Goal: Information Seeking & Learning: Learn about a topic

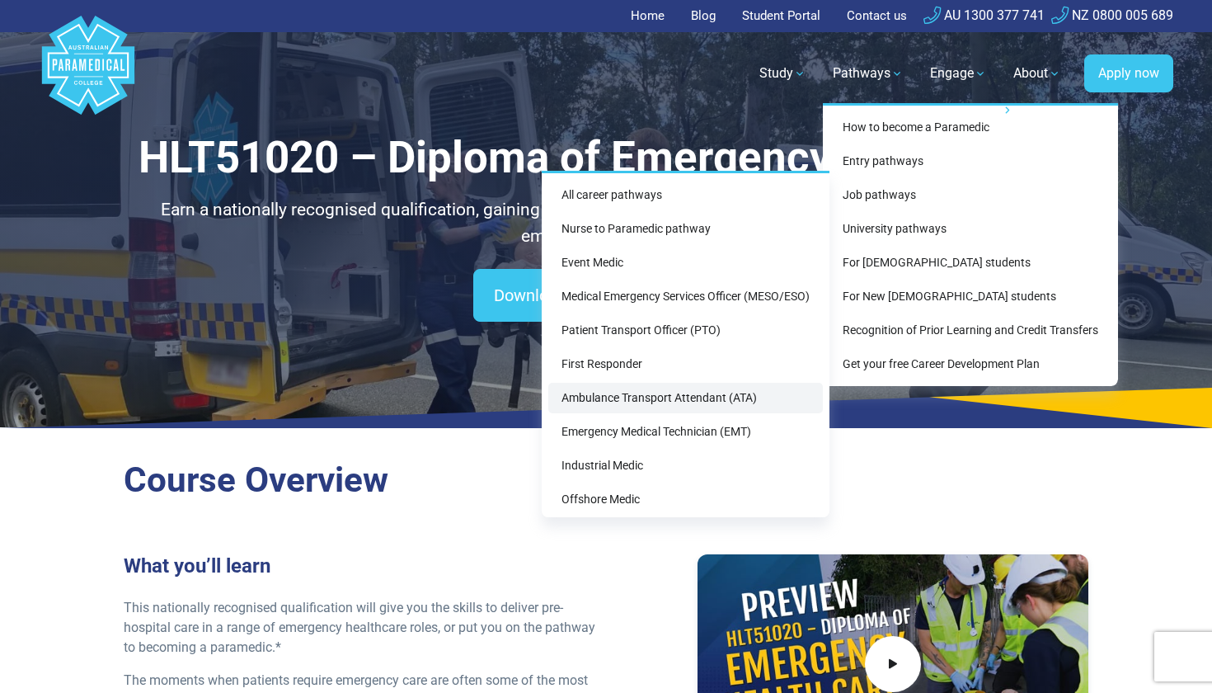
click at [704, 394] on link "Ambulance Transport Attendant (ATA)" at bounding box center [685, 398] width 275 height 31
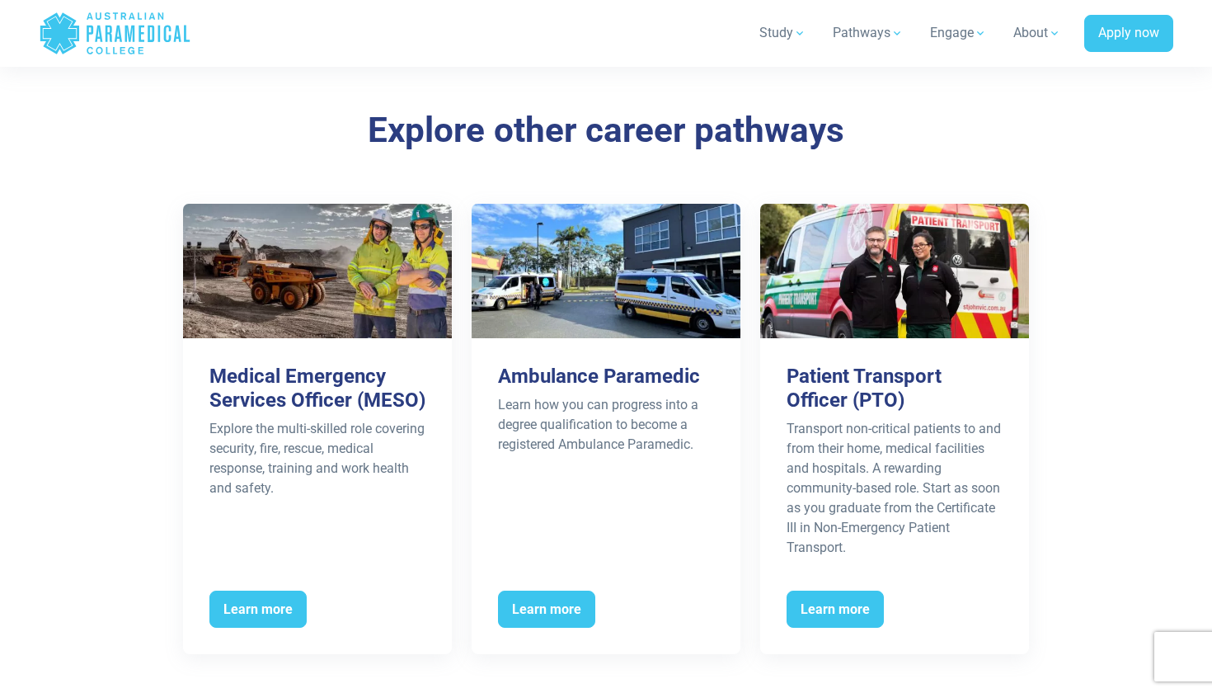
scroll to position [3216, 0]
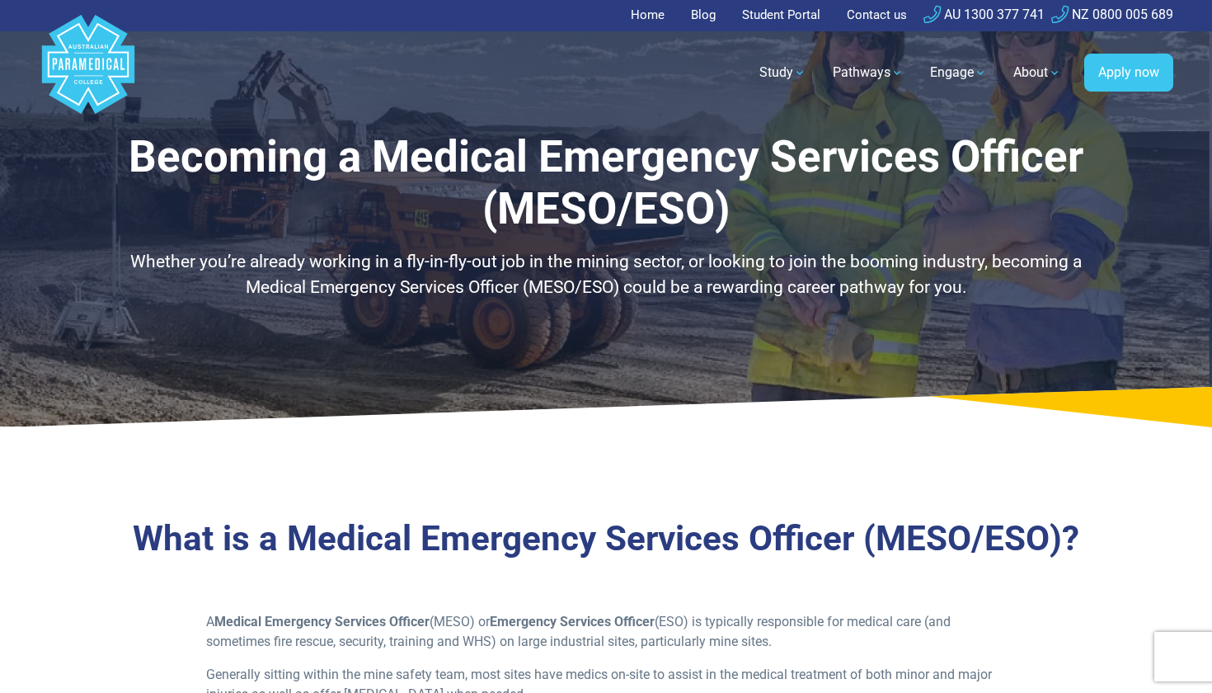
scroll to position [1, 0]
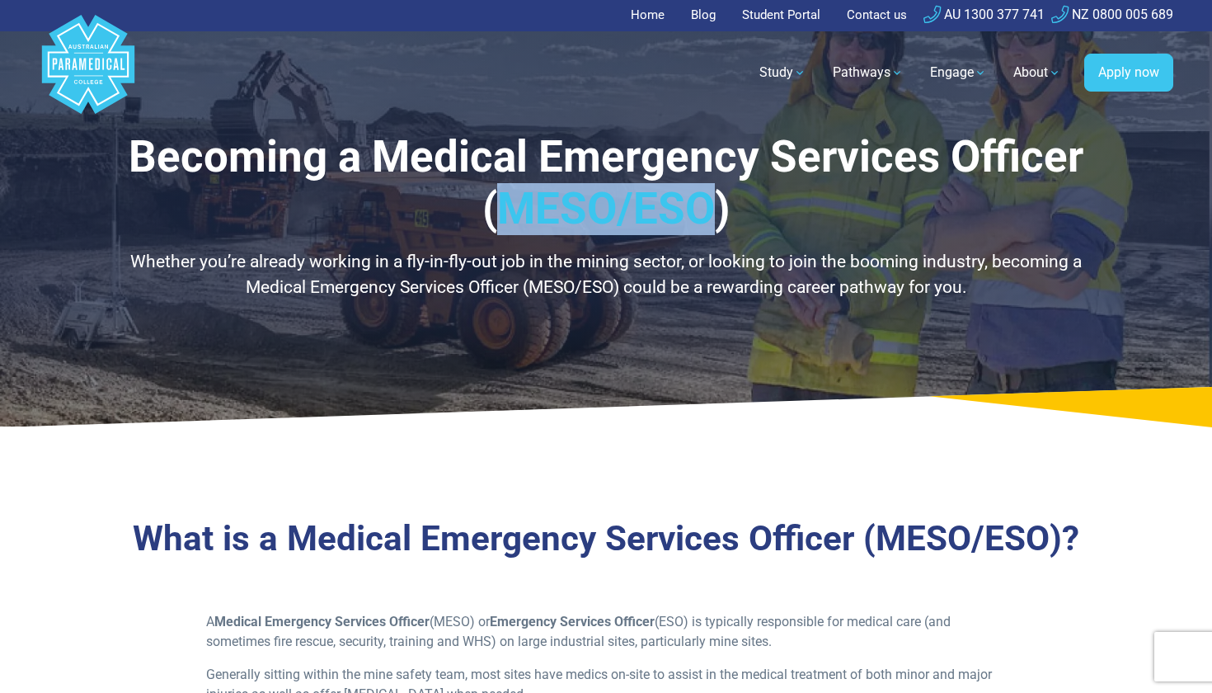
drag, startPoint x: 501, startPoint y: 207, endPoint x: 705, endPoint y: 209, distance: 203.7
click at [706, 209] on h1 "Becoming a Medical Emergency Services Officer (MESO/ESO)" at bounding box center [606, 183] width 965 height 105
copy h1 "MESO/ESO"
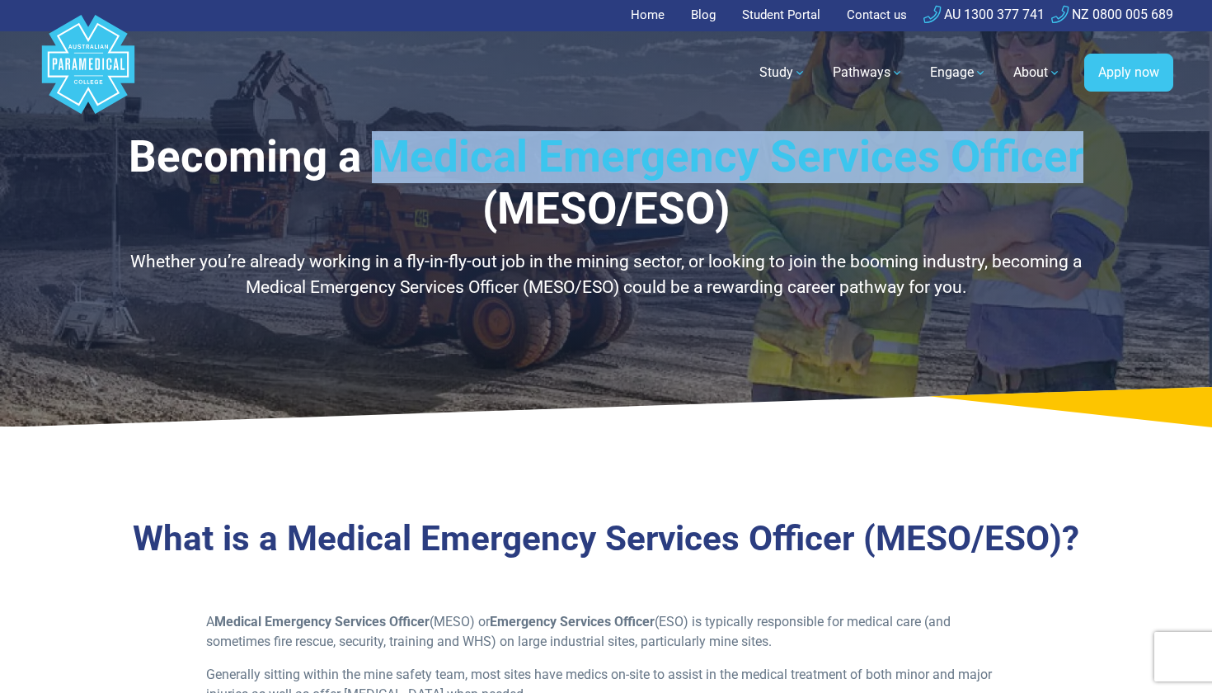
drag, startPoint x: 379, startPoint y: 167, endPoint x: 1080, endPoint y: 153, distance: 701.2
click at [1080, 153] on h1 "Becoming a Medical Emergency Services Officer (MESO/ESO)" at bounding box center [606, 183] width 965 height 105
copy h1 "Medical Emergency Services Officer"
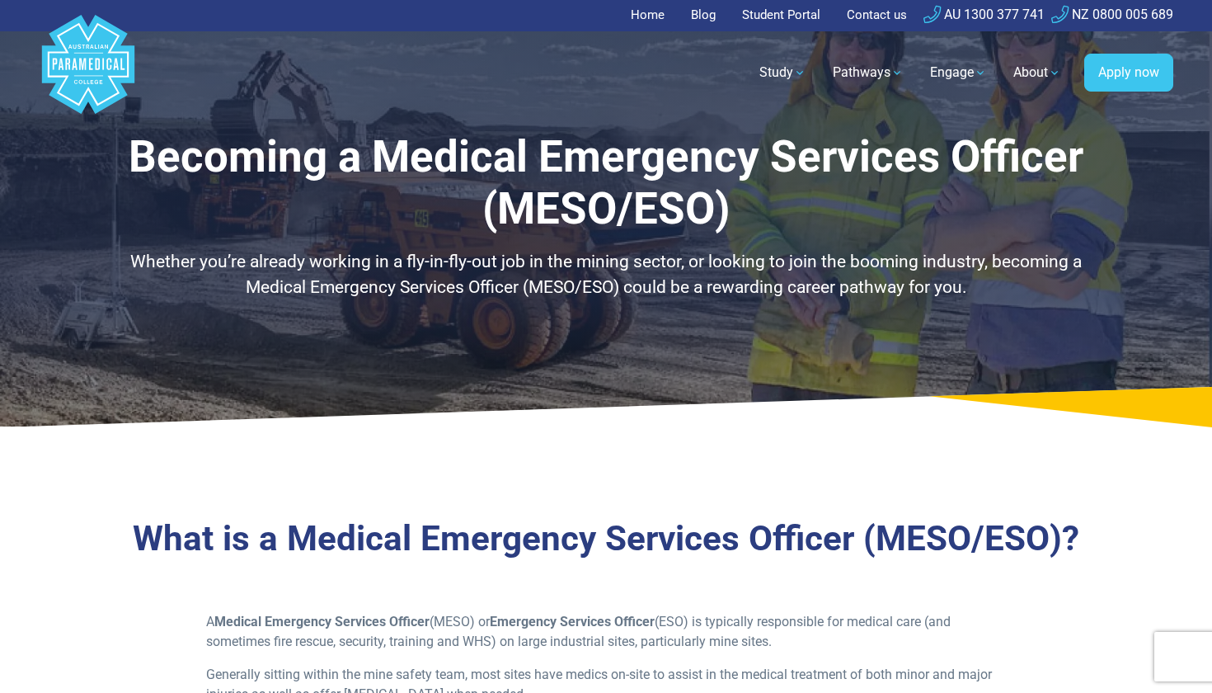
drag, startPoint x: 1172, startPoint y: 39, endPoint x: 1162, endPoint y: 16, distance: 25.1
click at [1165, 23] on header "Home Blog Student Portal Contact us AU 1300 377 741 NZ 0800 005 689 .logo-block…" at bounding box center [606, 59] width 1212 height 121
